Goal: Navigation & Orientation: Find specific page/section

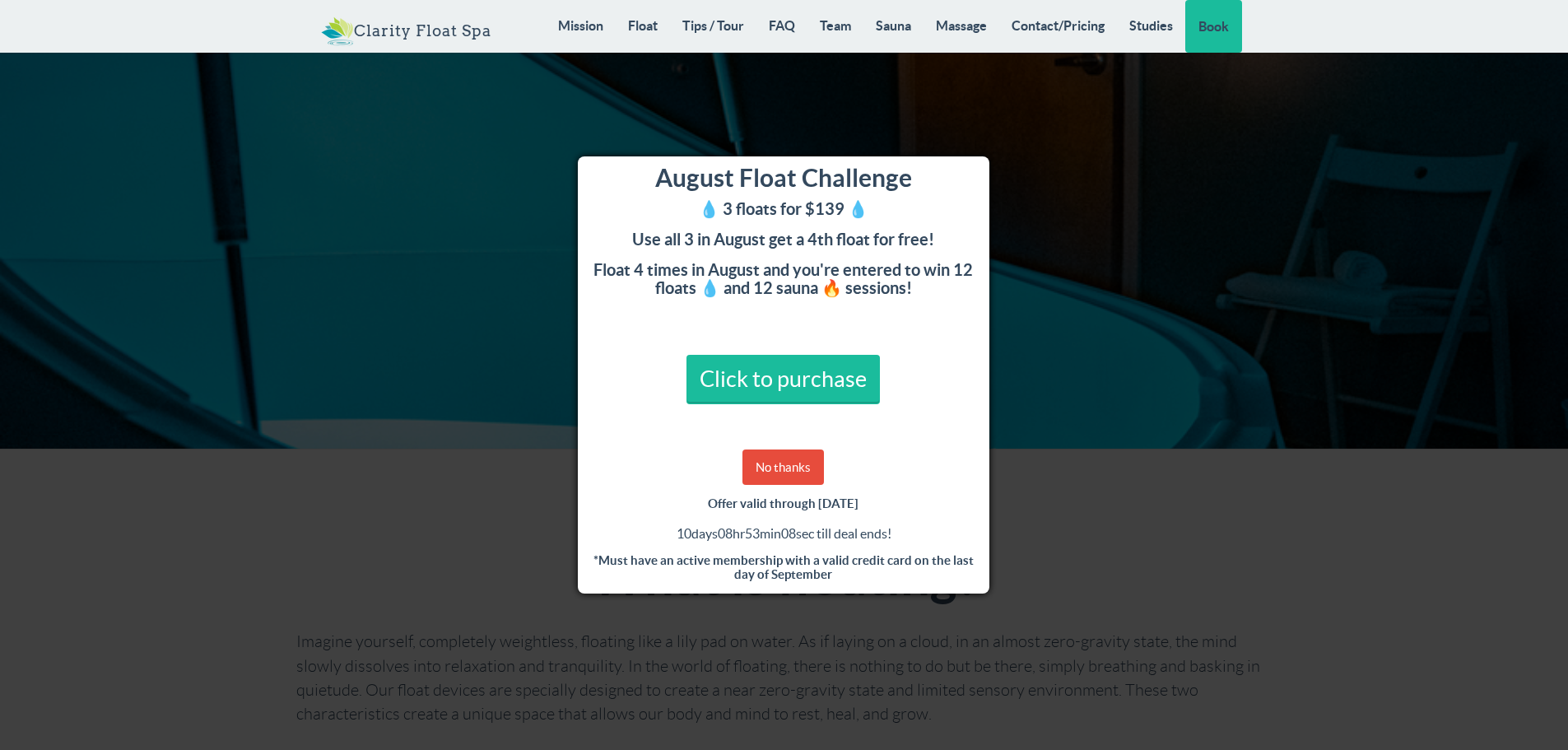
click at [1161, 578] on div "August Float Challenge 💧 3 floats for $139 💧 Use all 3 in August get a 4th floa…" at bounding box center [784, 375] width 1568 height 750
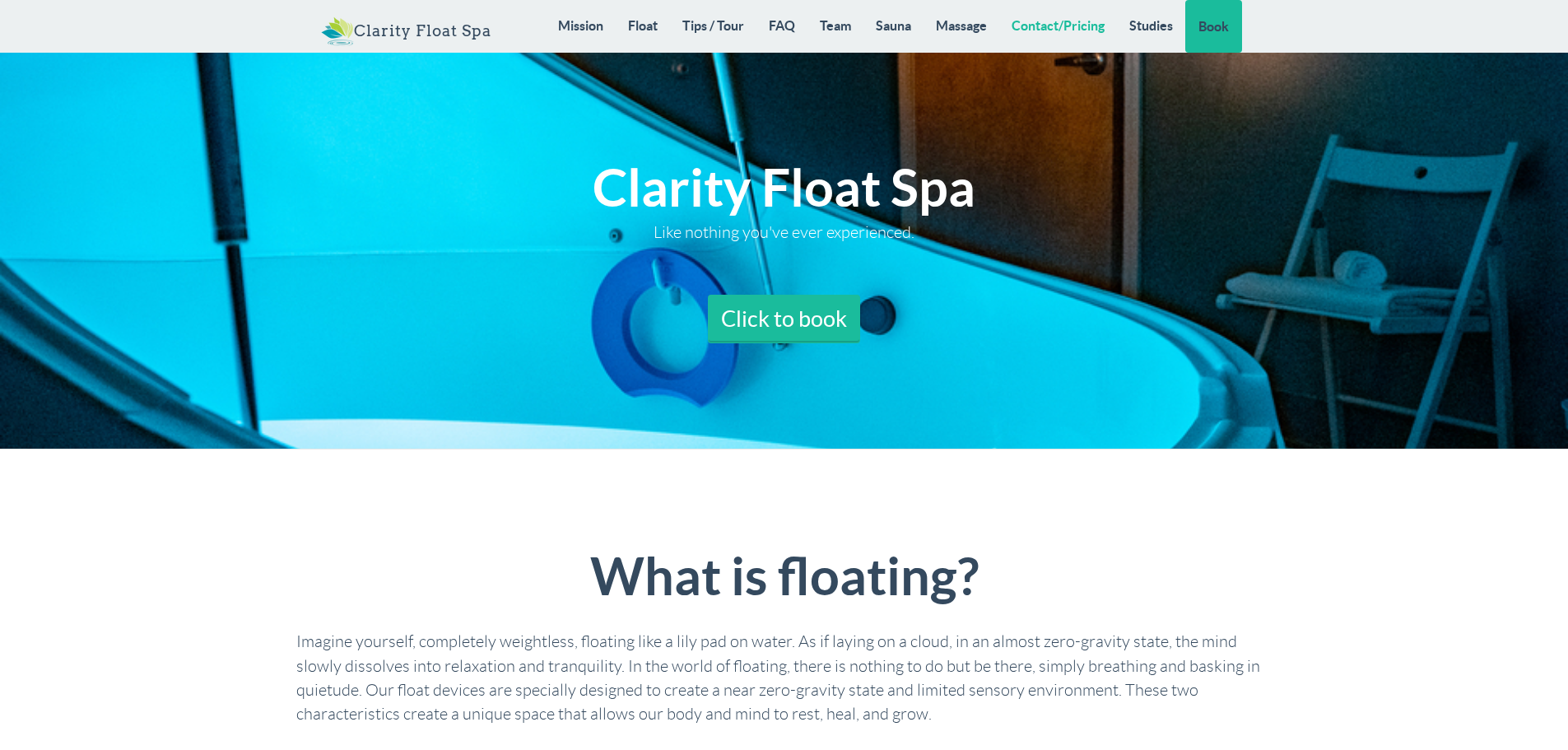
click at [1066, 22] on link "Contact/Pricing" at bounding box center [1058, 25] width 117 height 51
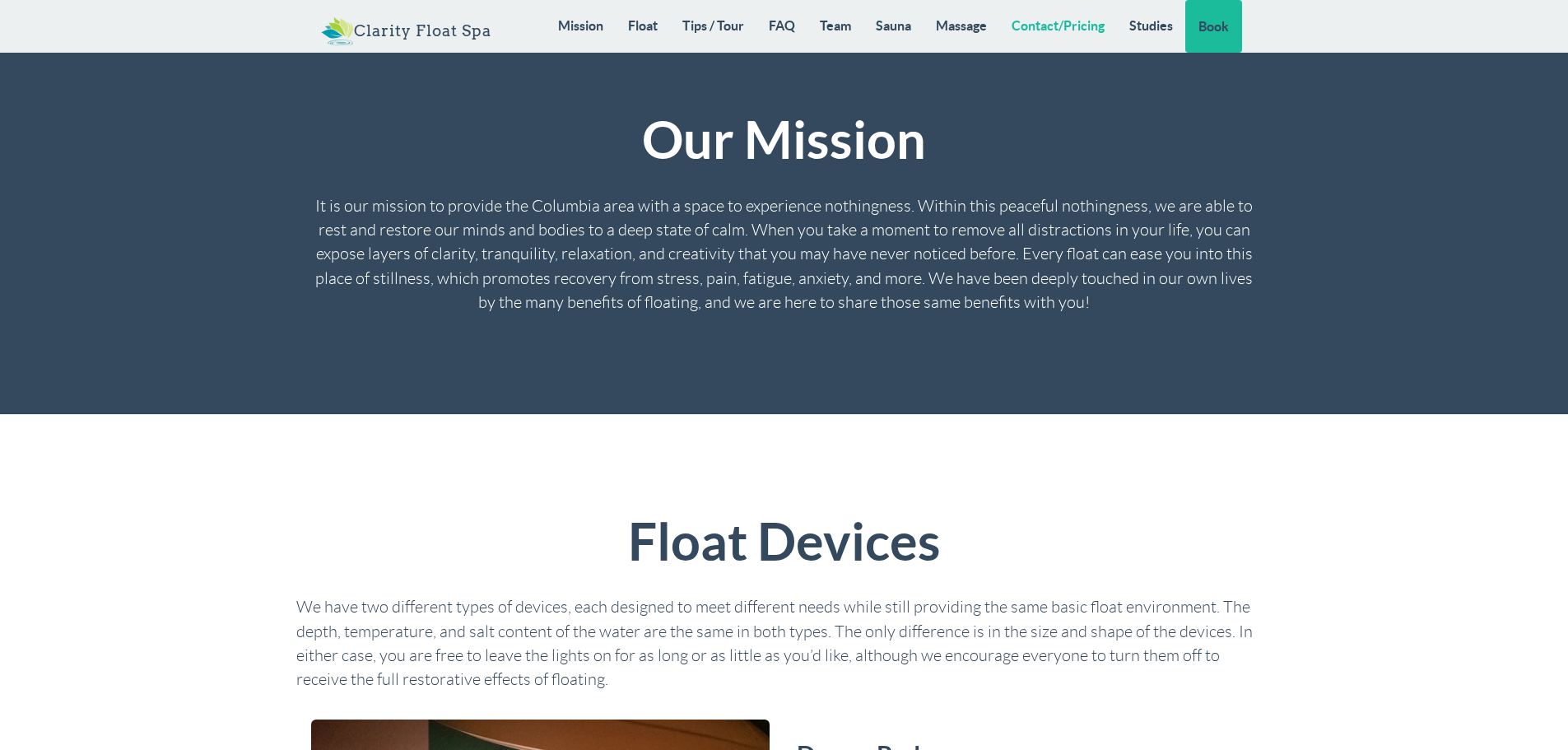
scroll to position [2965, 0]
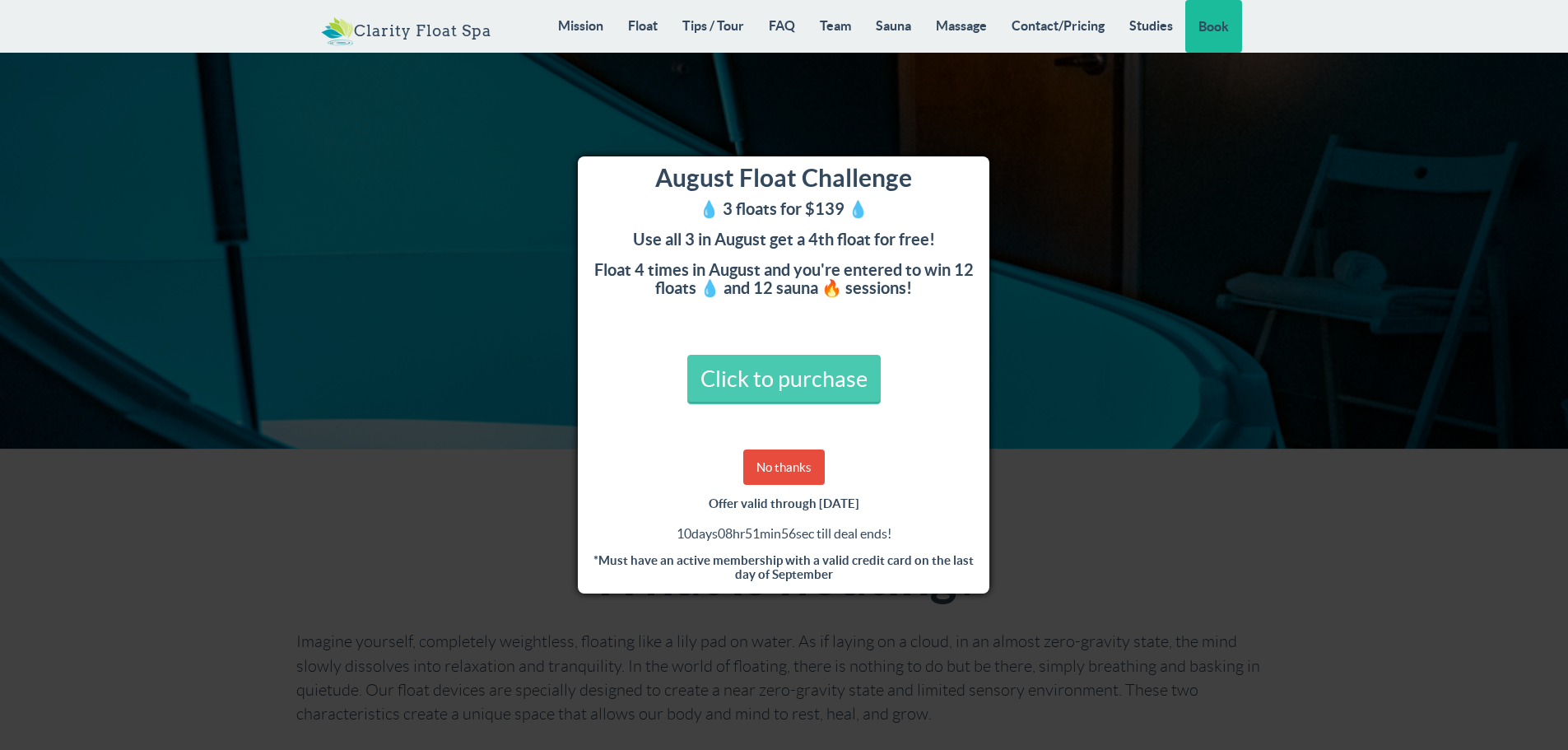
drag, startPoint x: 811, startPoint y: 412, endPoint x: 811, endPoint y: 402, distance: 10.0
click at [811, 403] on div "August Float Challenge 💧 3 floats for $139 💧 Use all 3 in August get a 4th floa…" at bounding box center [784, 375] width 412 height 438
